Goal: Book appointment/travel/reservation

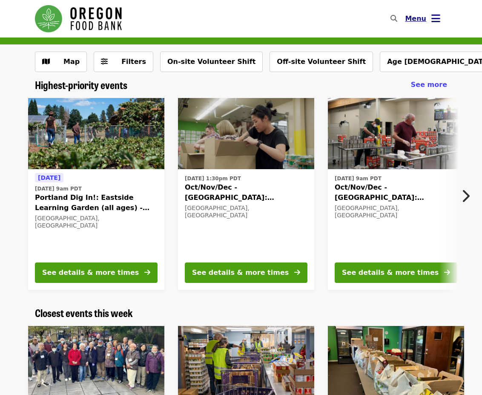
click at [414, 16] on span "Menu" at bounding box center [415, 18] width 21 height 8
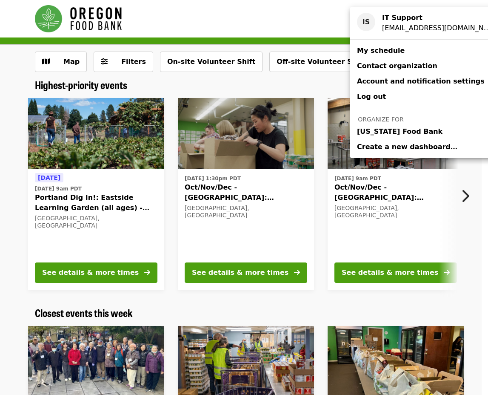
click at [404, 128] on span "[US_STATE] Food Bank" at bounding box center [400, 131] width 86 height 10
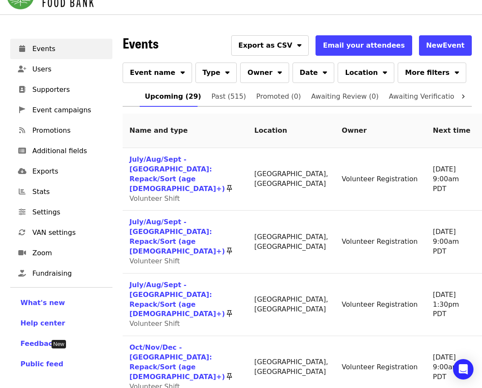
scroll to position [85, 0]
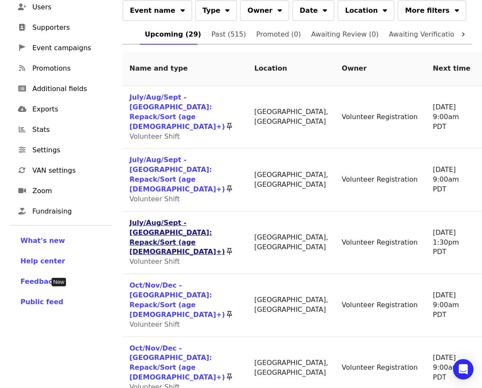
click at [153, 225] on link "July/Aug/Sept - [GEOGRAPHIC_DATA]: Repack/Sort (age [DEMOGRAPHIC_DATA]+)" at bounding box center [176, 237] width 95 height 37
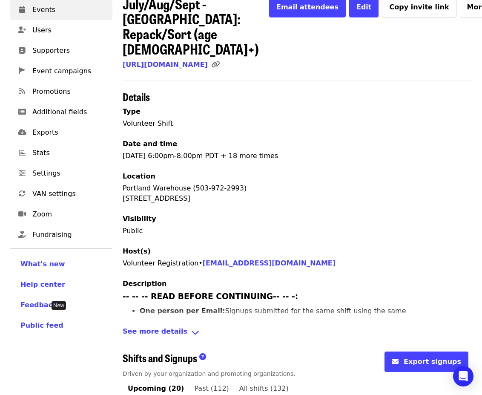
scroll to position [170, 0]
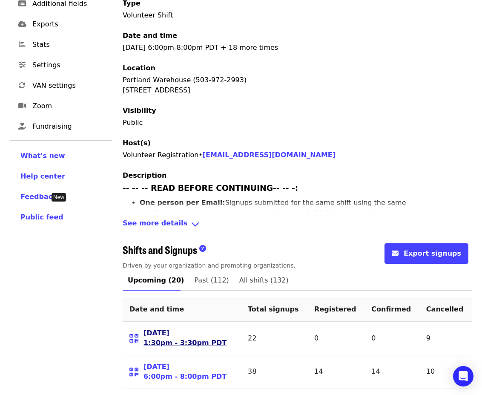
click at [161, 328] on link "[DATE] 1:30pm - 3:30pm PDT" at bounding box center [184, 338] width 83 height 20
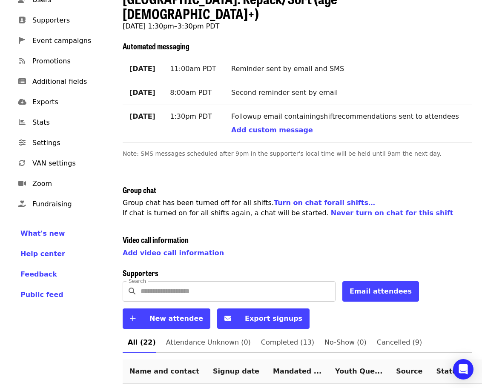
scroll to position [170, 0]
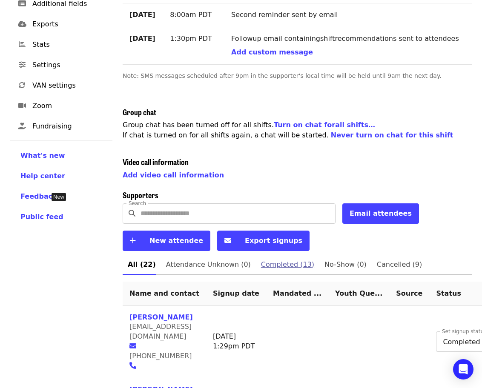
click at [269, 259] on span "Completed (13)" at bounding box center [287, 265] width 53 height 12
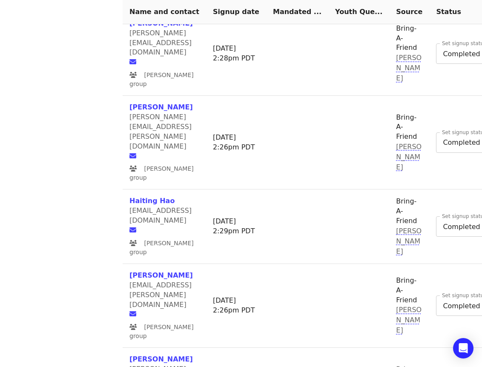
scroll to position [961, 65]
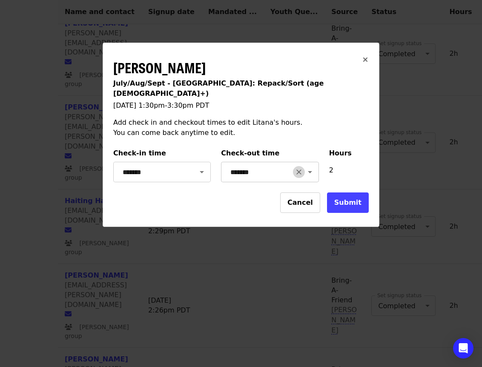
click at [295, 168] on icon "Clear" at bounding box center [299, 172] width 9 height 9
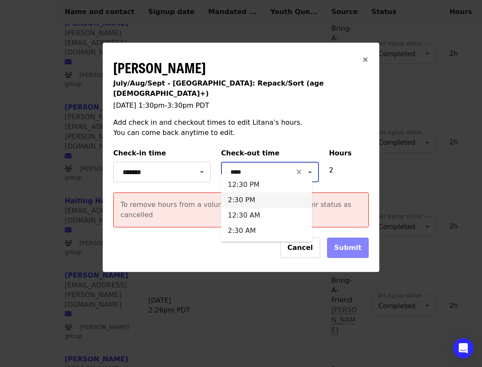
click at [250, 197] on li "2:30 PM" at bounding box center [266, 199] width 91 height 15
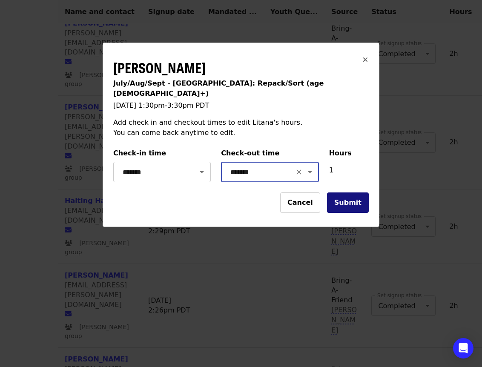
type input "*******"
click at [351, 198] on span "Submit" at bounding box center [347, 202] width 27 height 8
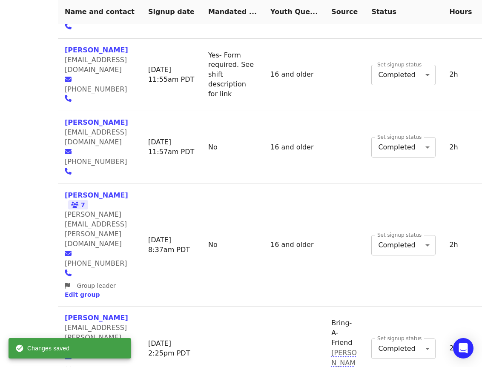
scroll to position [493, 65]
